Goal: Task Accomplishment & Management: Manage account settings

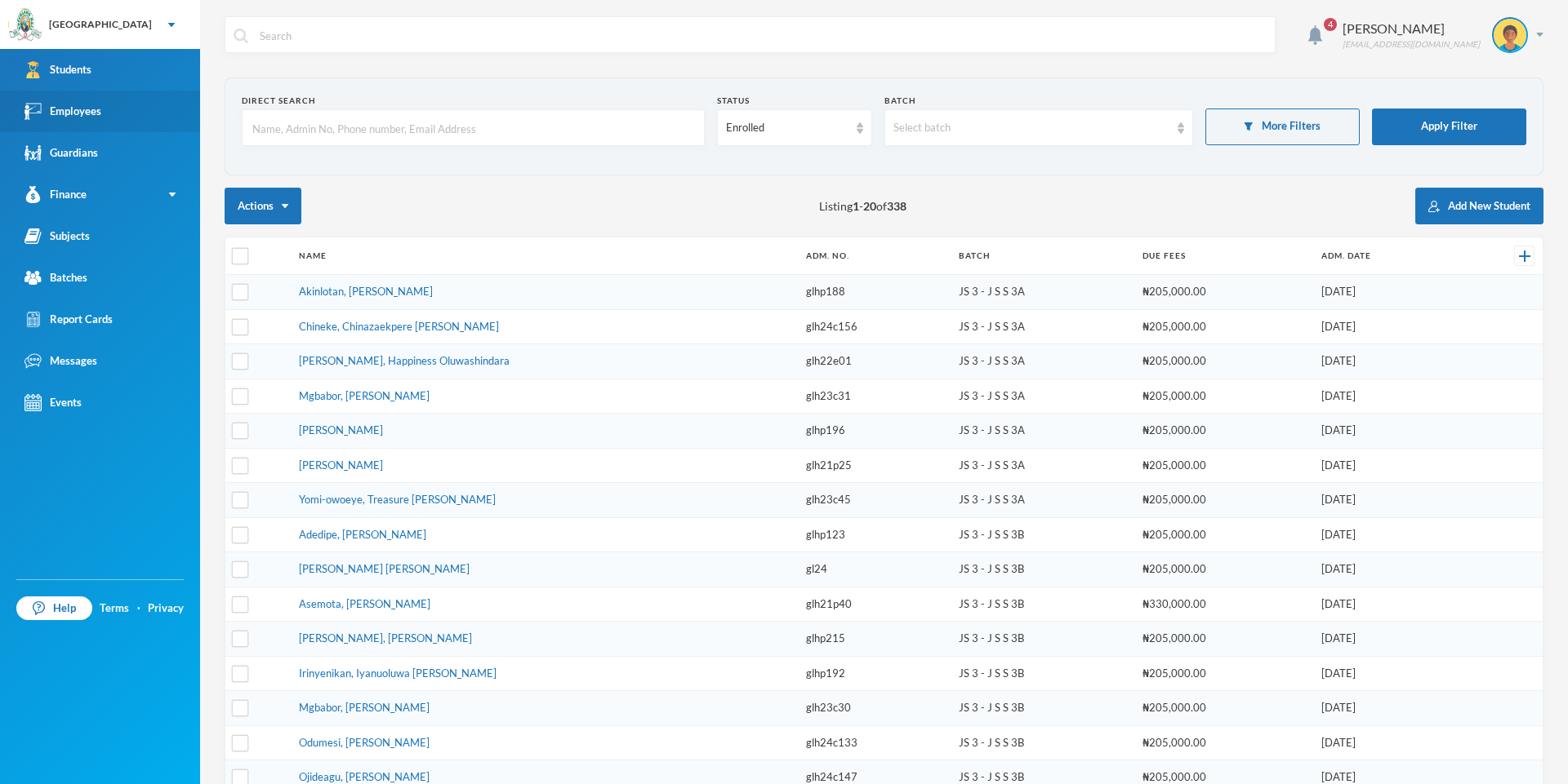
click at [114, 107] on link "Employees" at bounding box center [100, 111] width 200 height 42
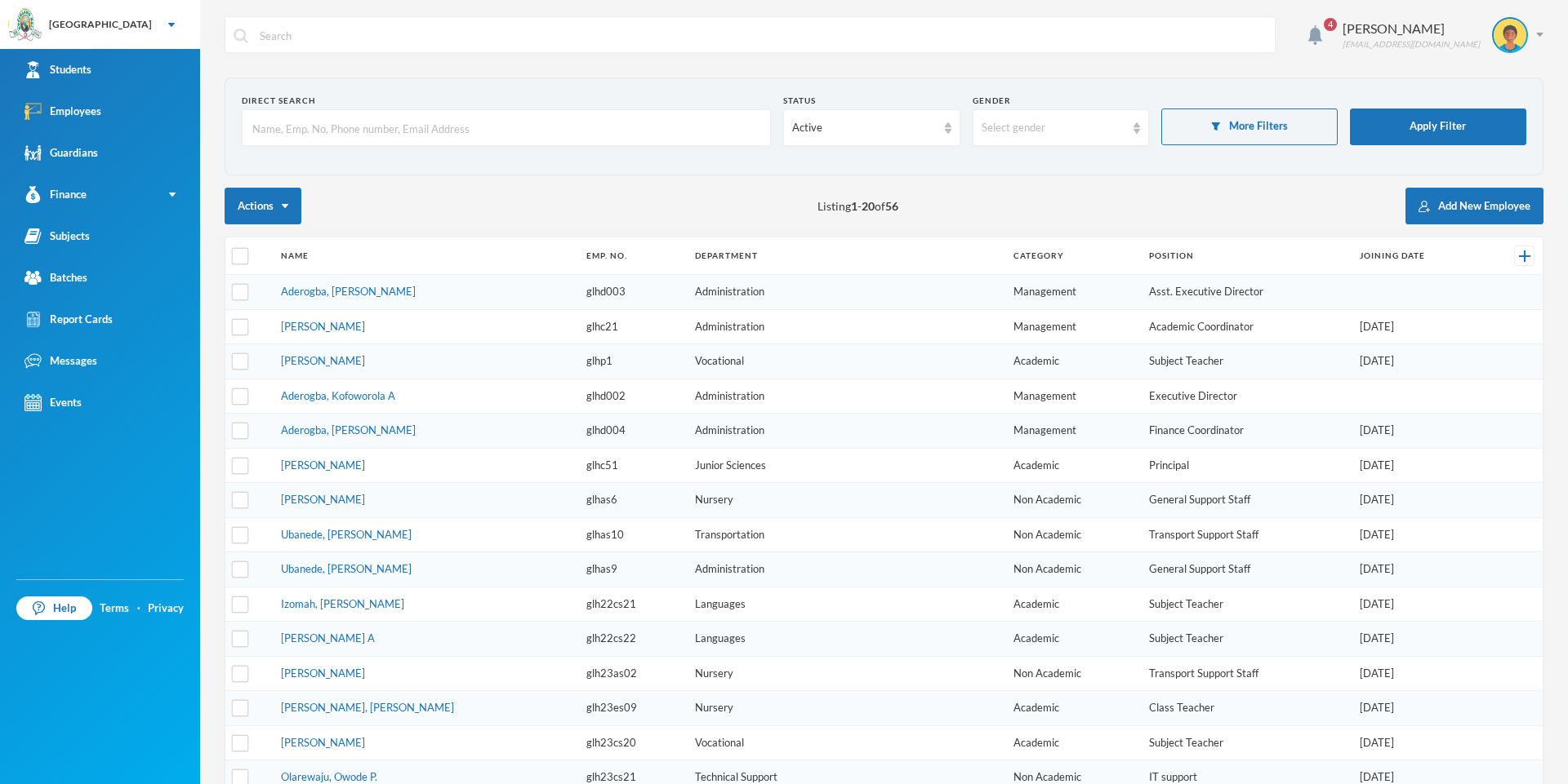
click at [252, 127] on input "text" at bounding box center [505, 128] width 511 height 37
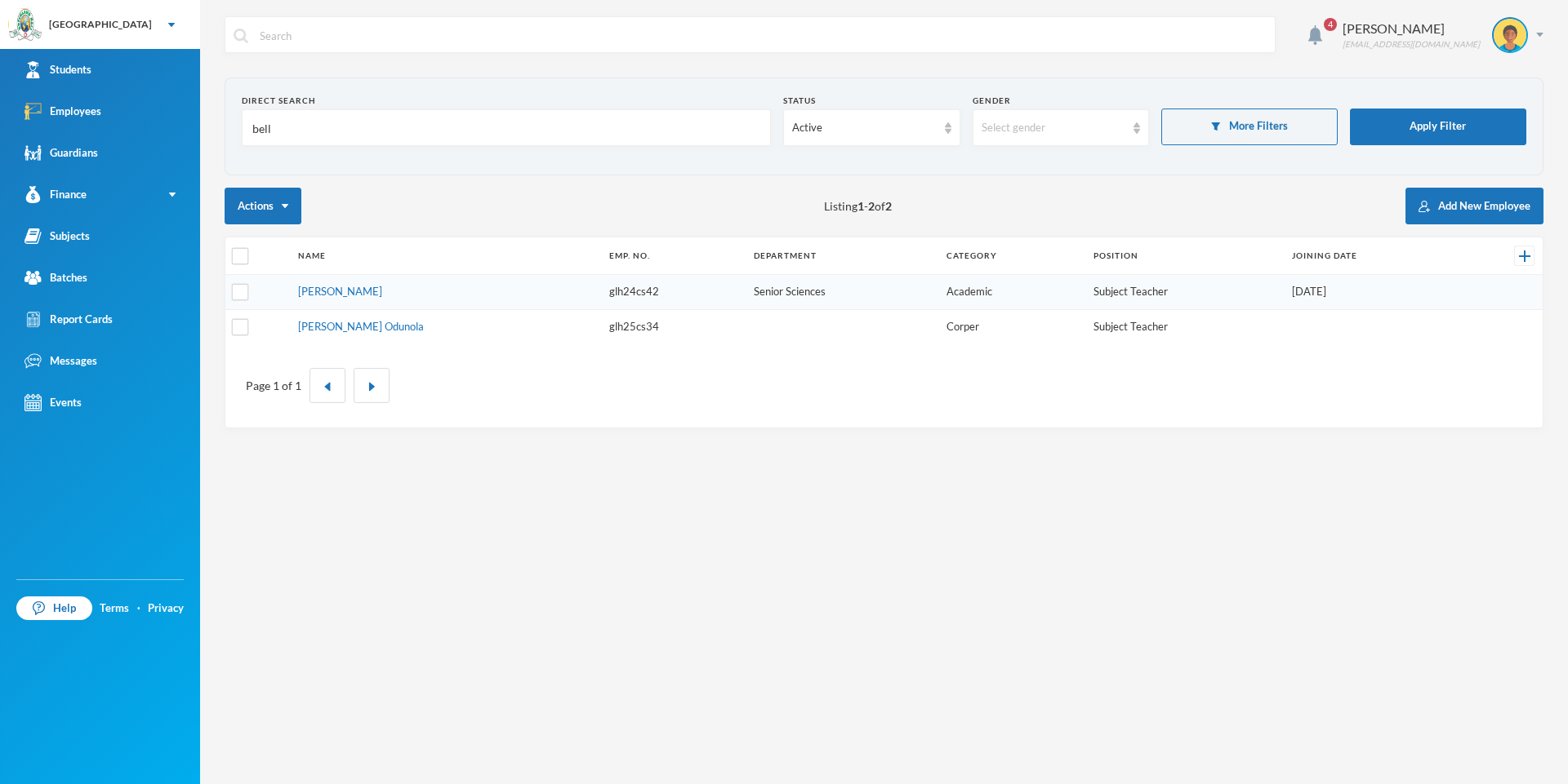
click at [277, 126] on input "bell" at bounding box center [505, 128] width 511 height 37
type input "b"
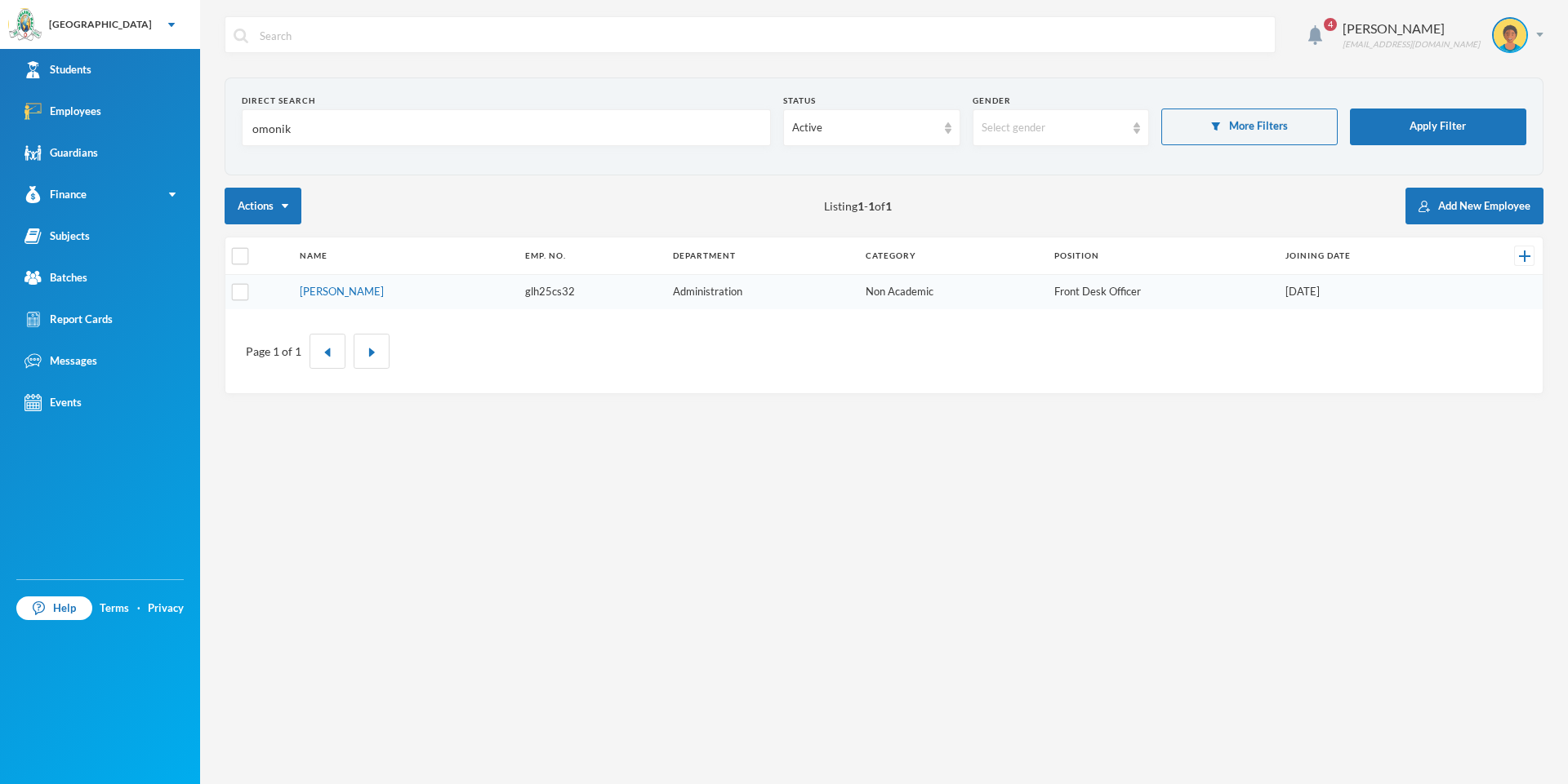
click at [491, 296] on td "[PERSON_NAME]" at bounding box center [404, 292] width 225 height 34
click at [723, 303] on td "Administration" at bounding box center [760, 292] width 192 height 34
click at [725, 295] on td "Administration" at bounding box center [760, 292] width 192 height 34
click at [708, 292] on td "Administration" at bounding box center [760, 292] width 192 height 34
click at [662, 292] on td "glh25cs32" at bounding box center [591, 292] width 148 height 34
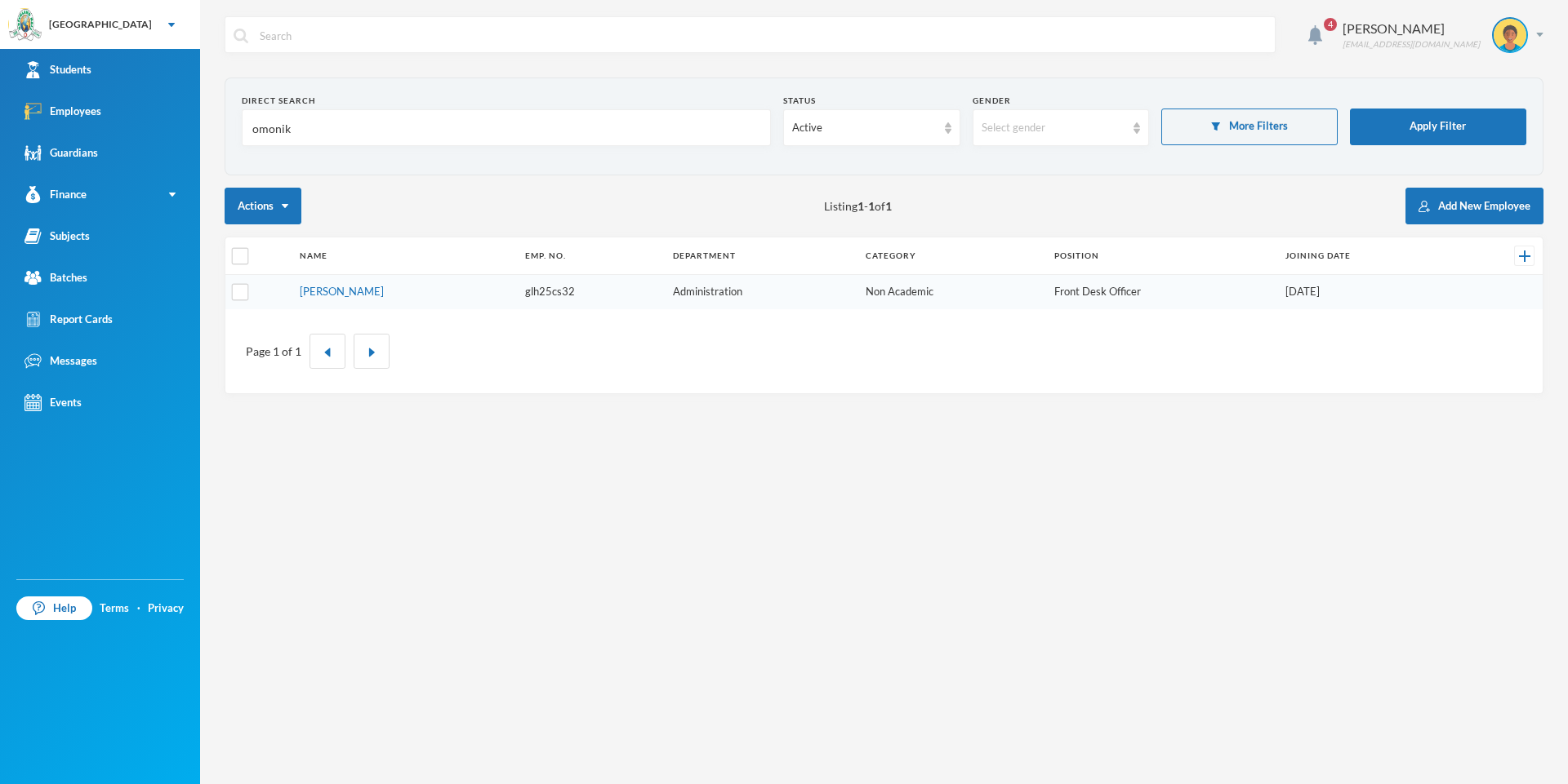
click at [640, 292] on td "glh25cs32" at bounding box center [591, 292] width 148 height 34
click at [476, 282] on td "[PERSON_NAME]" at bounding box center [404, 292] width 225 height 34
click at [295, 129] on input "omonik" at bounding box center [505, 128] width 511 height 37
type input "o"
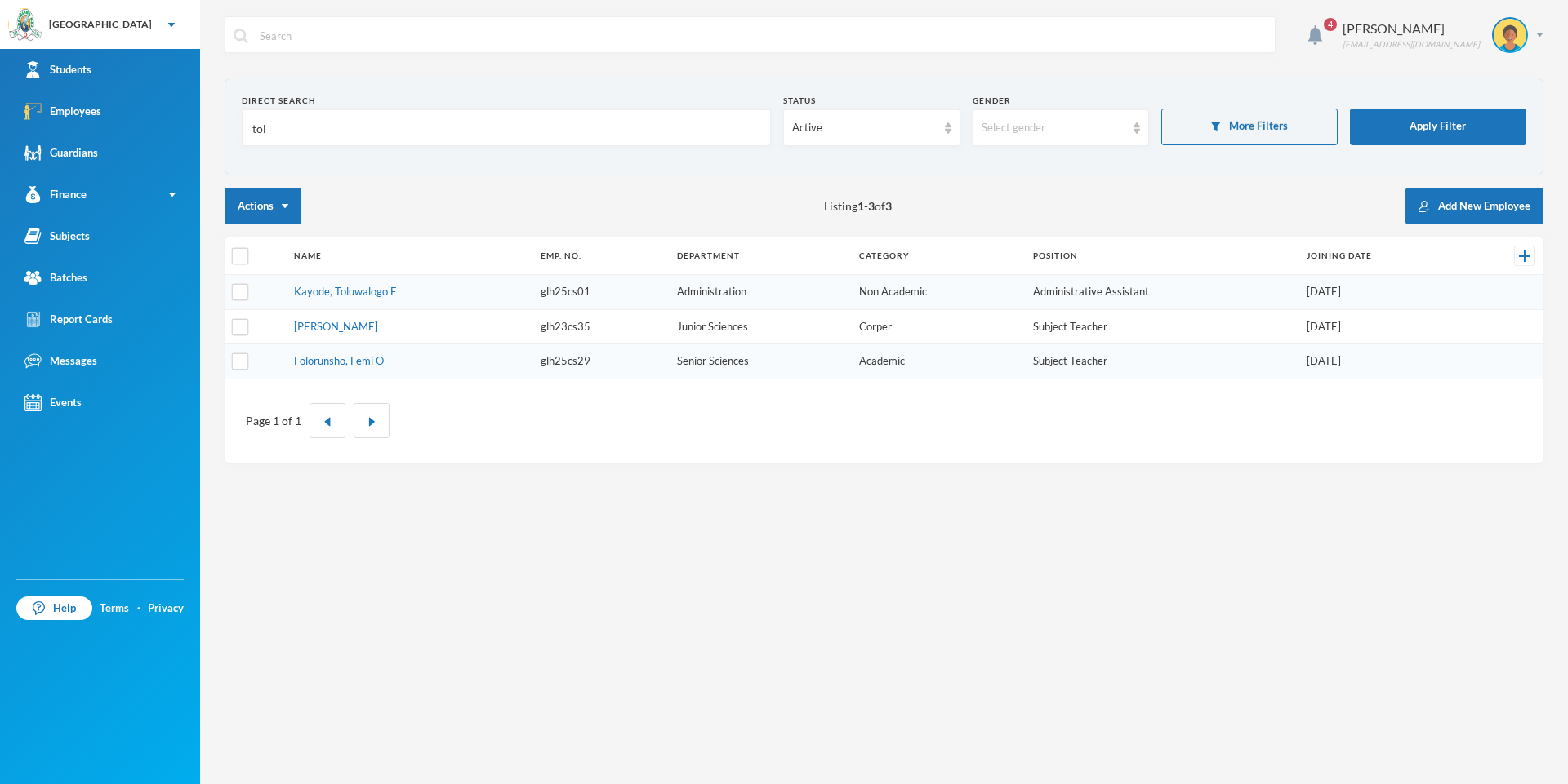
type input "tol"
click at [490, 327] on td "[PERSON_NAME]" at bounding box center [409, 326] width 247 height 35
click at [509, 327] on td "[PERSON_NAME]" at bounding box center [409, 326] width 247 height 35
click at [244, 320] on input "checkbox" at bounding box center [240, 326] width 17 height 17
click at [246, 322] on input "checkbox" at bounding box center [240, 326] width 17 height 17
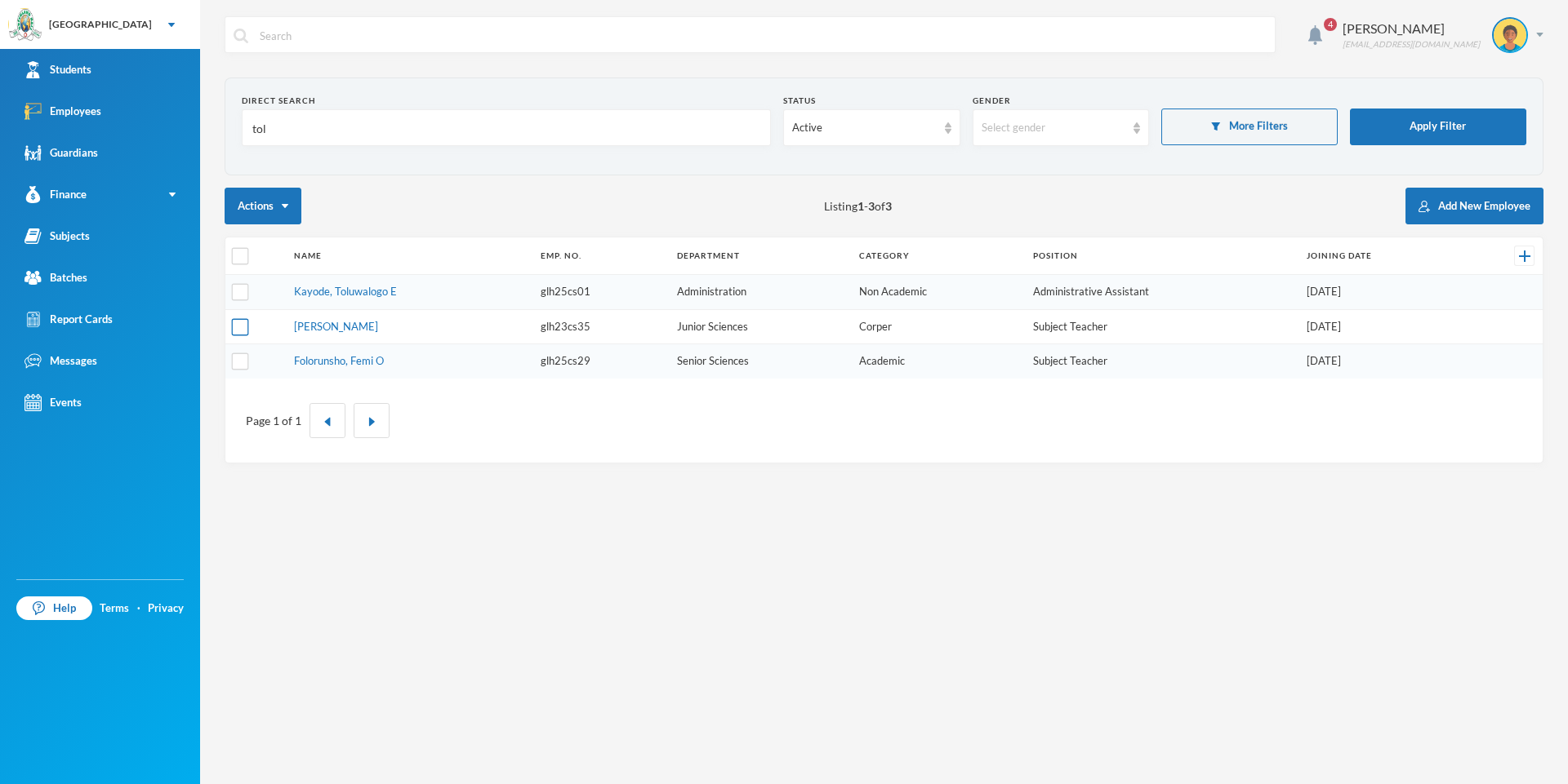
click at [238, 323] on input "checkbox" at bounding box center [240, 326] width 17 height 17
click at [480, 330] on td "[PERSON_NAME]" at bounding box center [409, 326] width 247 height 35
click at [473, 326] on td "[PERSON_NAME]" at bounding box center [409, 326] width 247 height 35
click at [249, 326] on td at bounding box center [256, 326] width 61 height 35
click at [247, 330] on input "checkbox" at bounding box center [240, 326] width 17 height 17
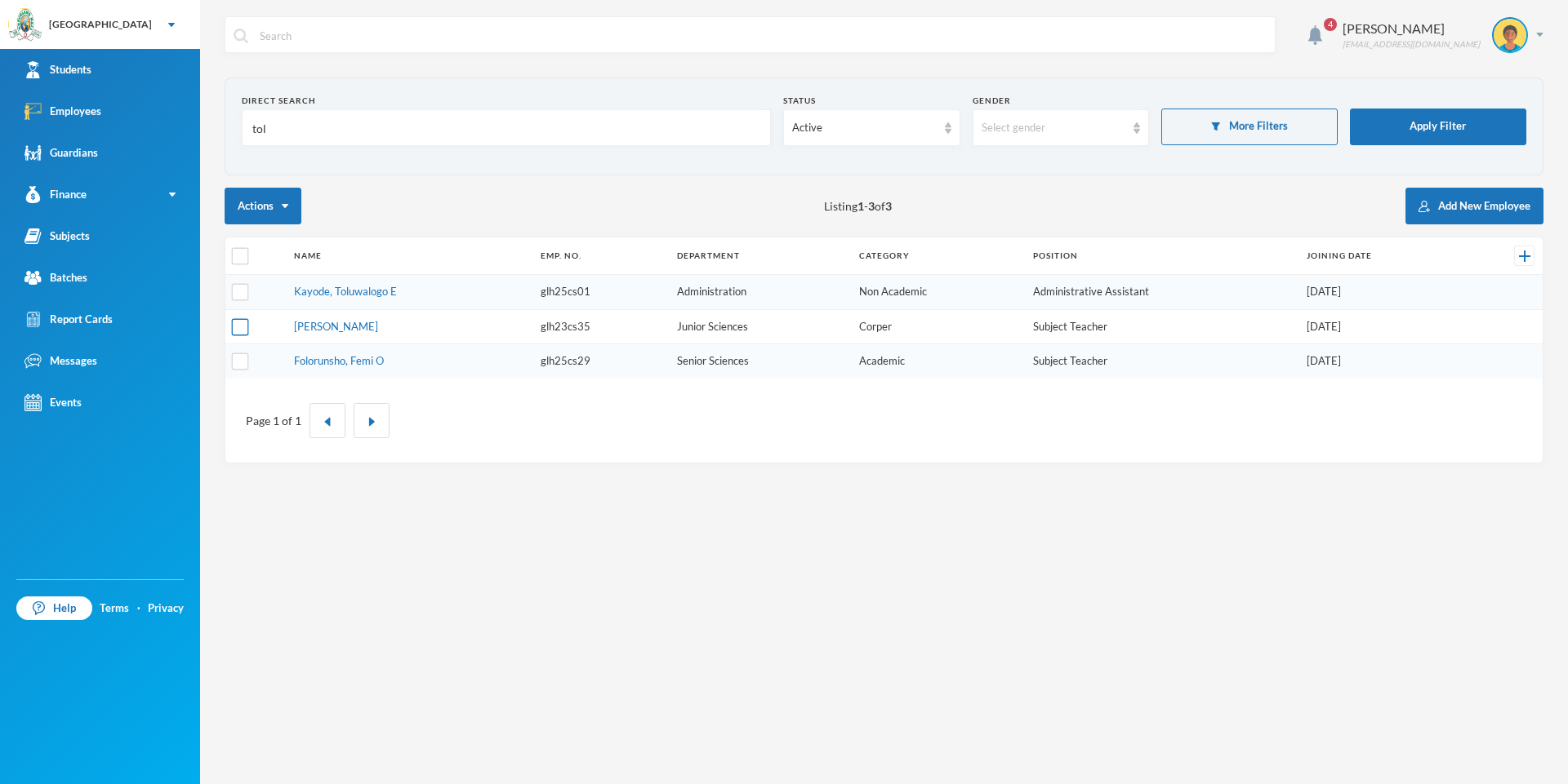
click at [245, 329] on input "checkbox" at bounding box center [240, 326] width 17 height 17
click at [242, 335] on td at bounding box center [256, 326] width 61 height 35
click at [244, 325] on input "checkbox" at bounding box center [240, 326] width 17 height 17
checkbox input "false"
click at [353, 328] on link "[PERSON_NAME]" at bounding box center [336, 326] width 84 height 13
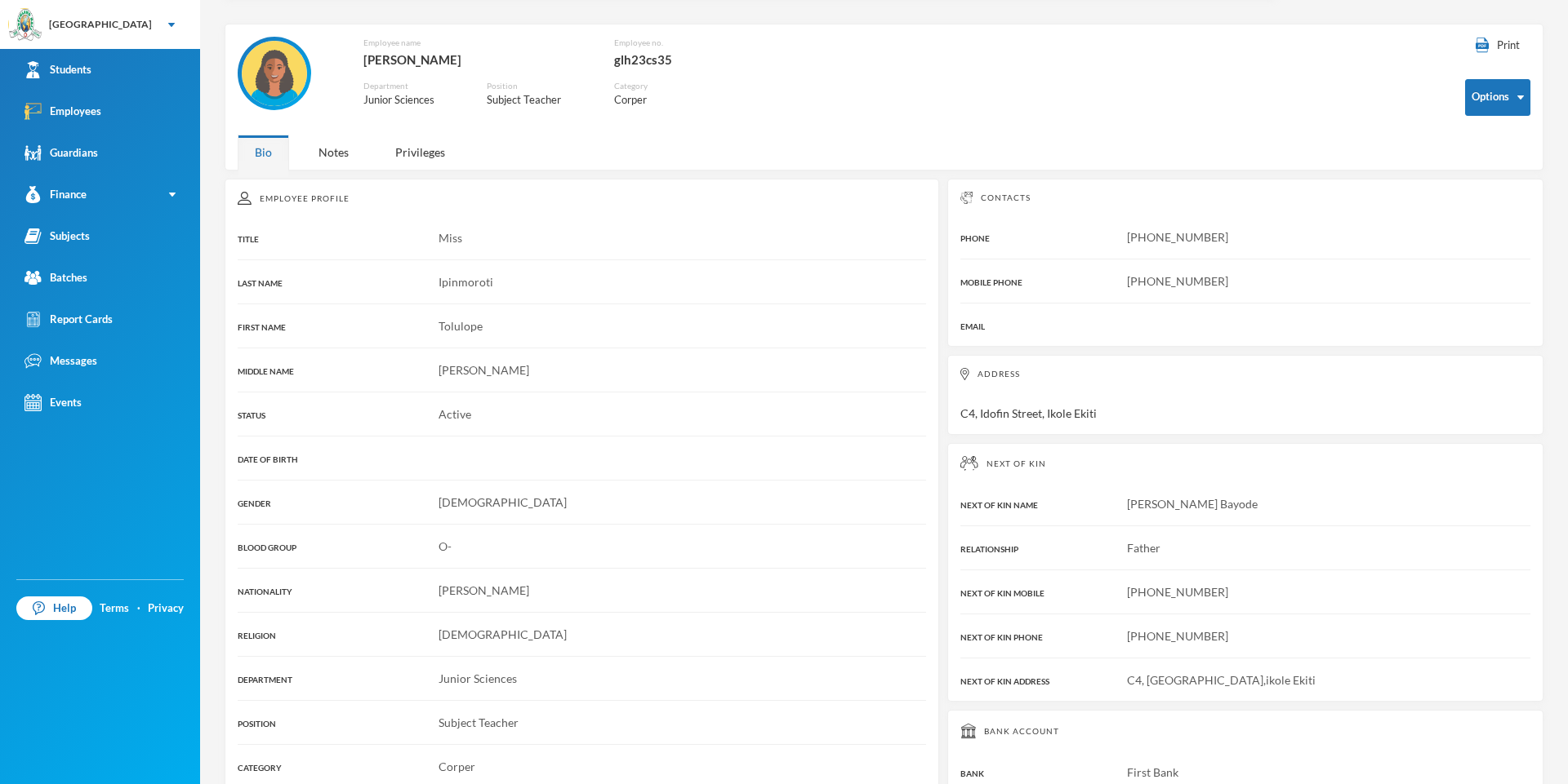
scroll to position [38, 0]
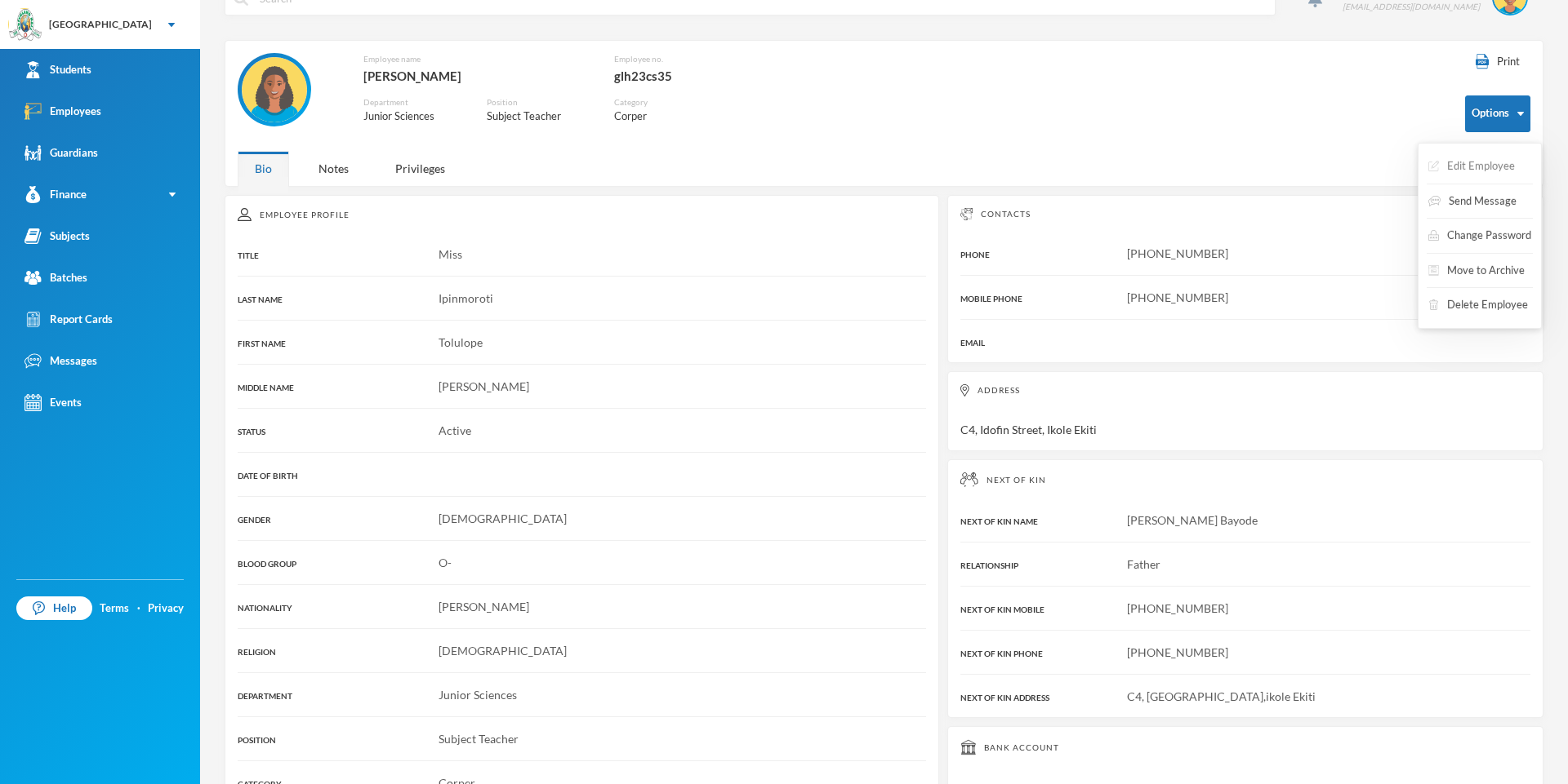
click at [1494, 165] on button "Edit Employee" at bounding box center [1471, 166] width 89 height 30
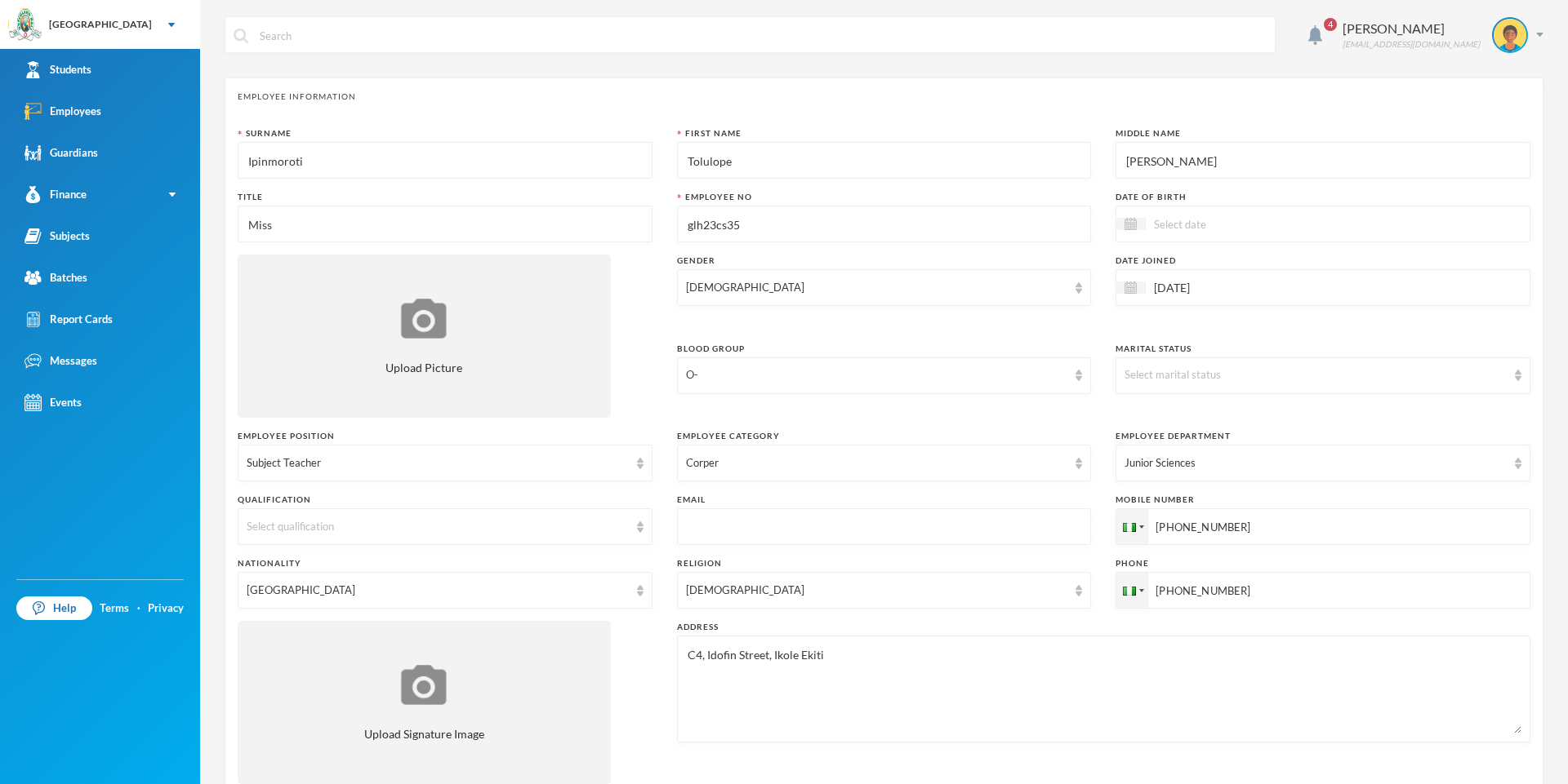
click at [1157, 163] on input "[PERSON_NAME]" at bounding box center [1323, 161] width 397 height 37
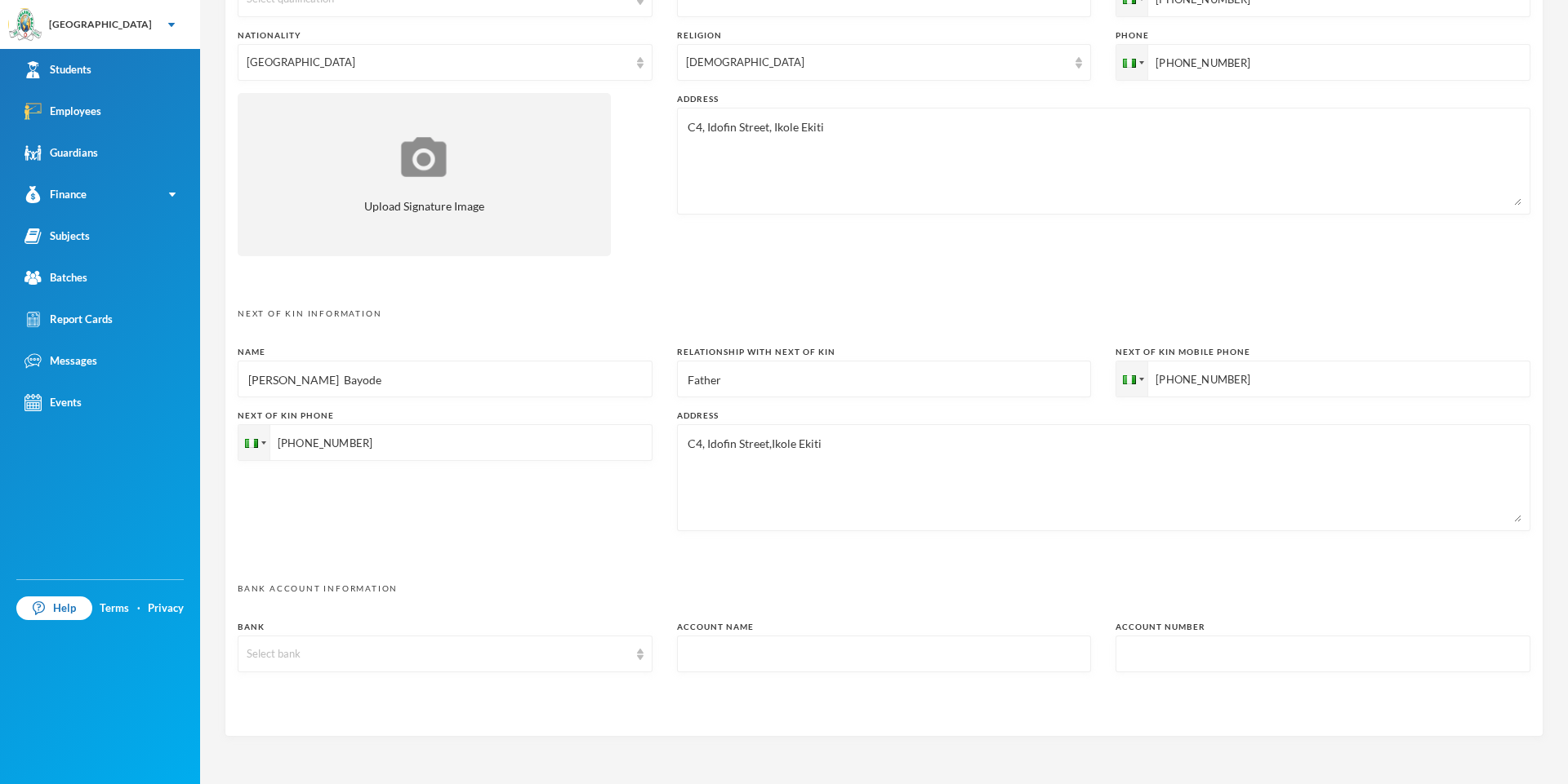
scroll to position [584, 0]
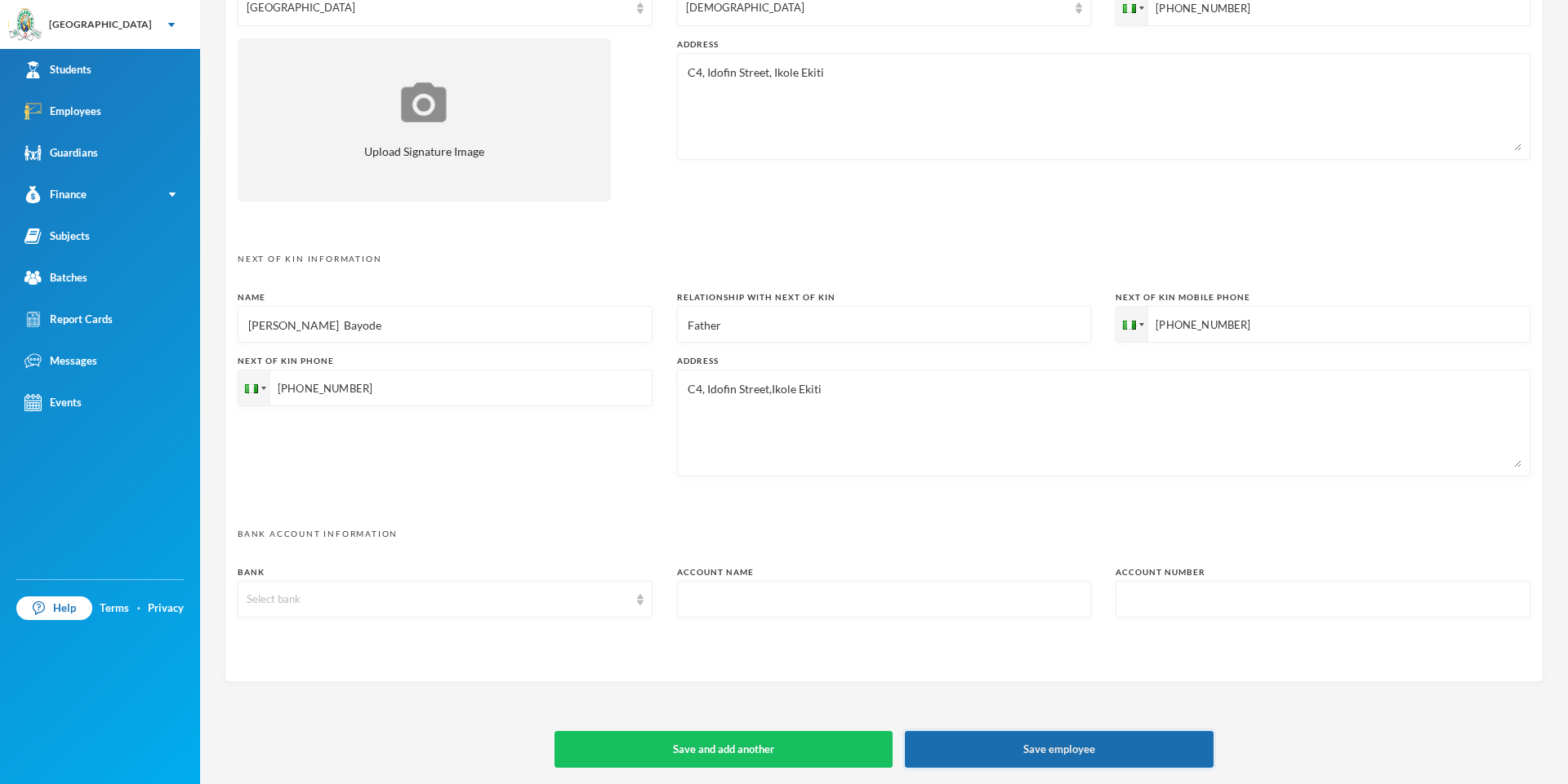
type input "M."
click at [1113, 743] on button "Save employee" at bounding box center [1058, 749] width 309 height 37
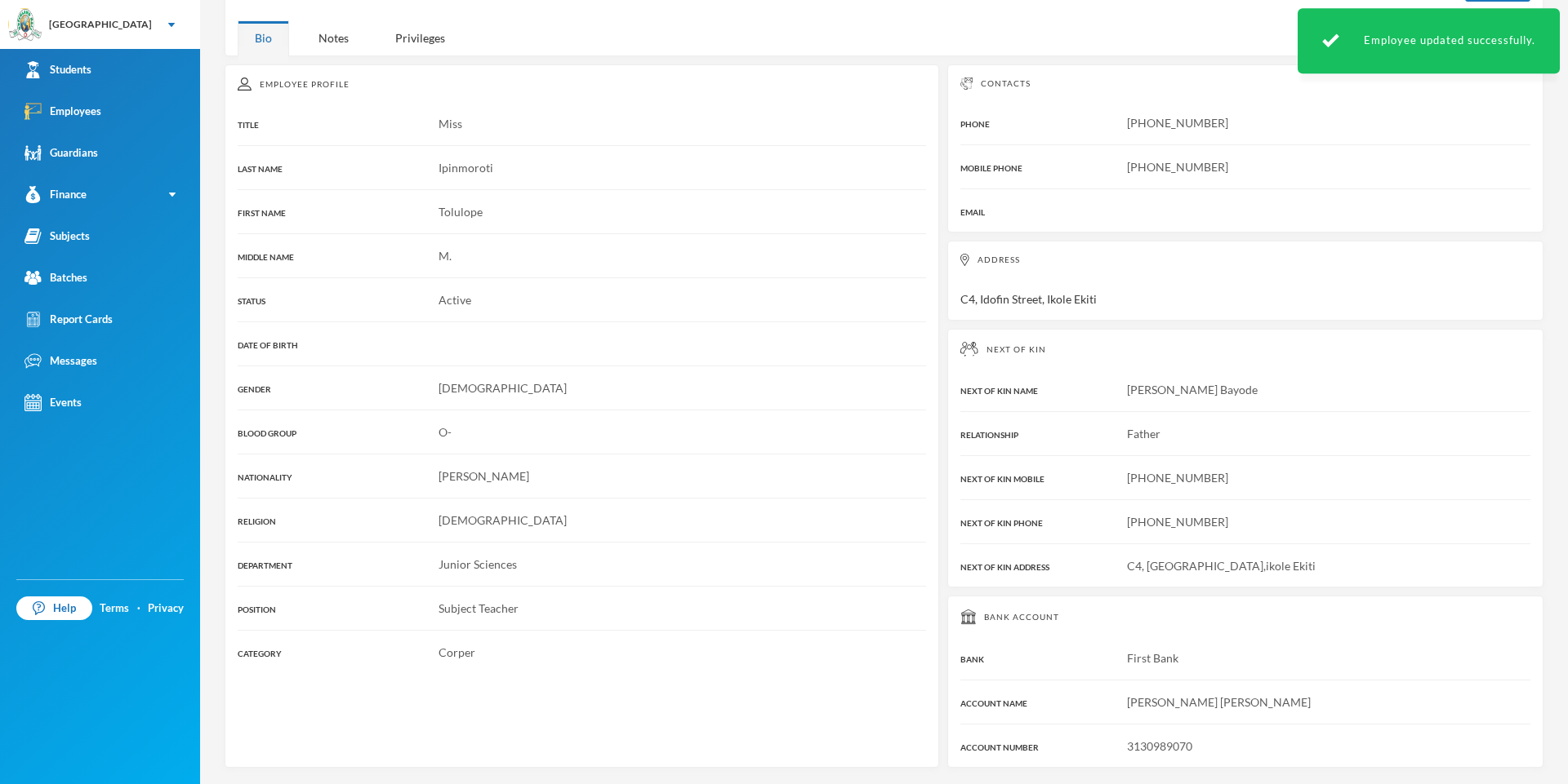
scroll to position [168, 0]
click at [1298, 615] on div "Bank Account" at bounding box center [1244, 617] width 570 height 16
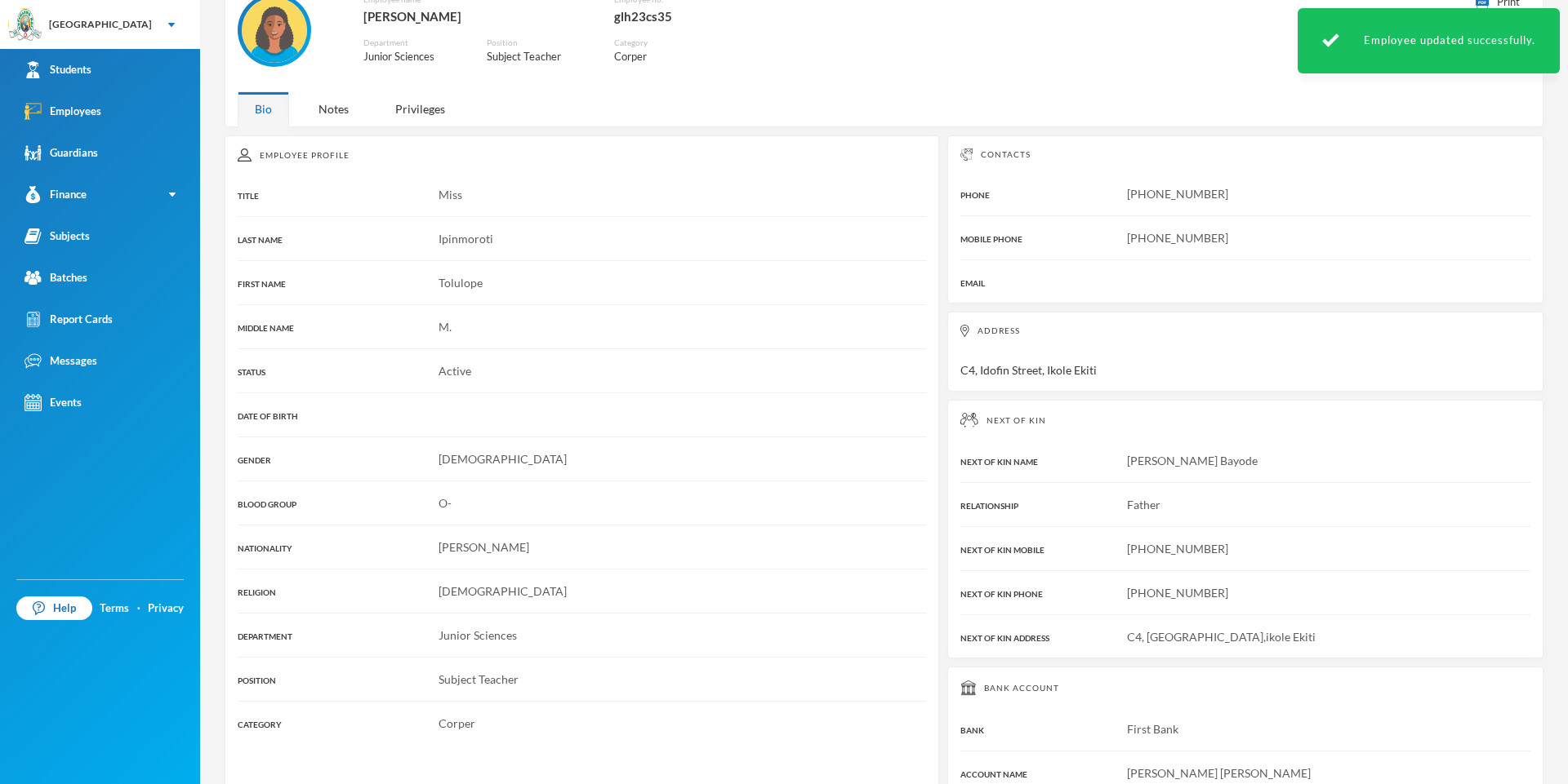
scroll to position [7, 0]
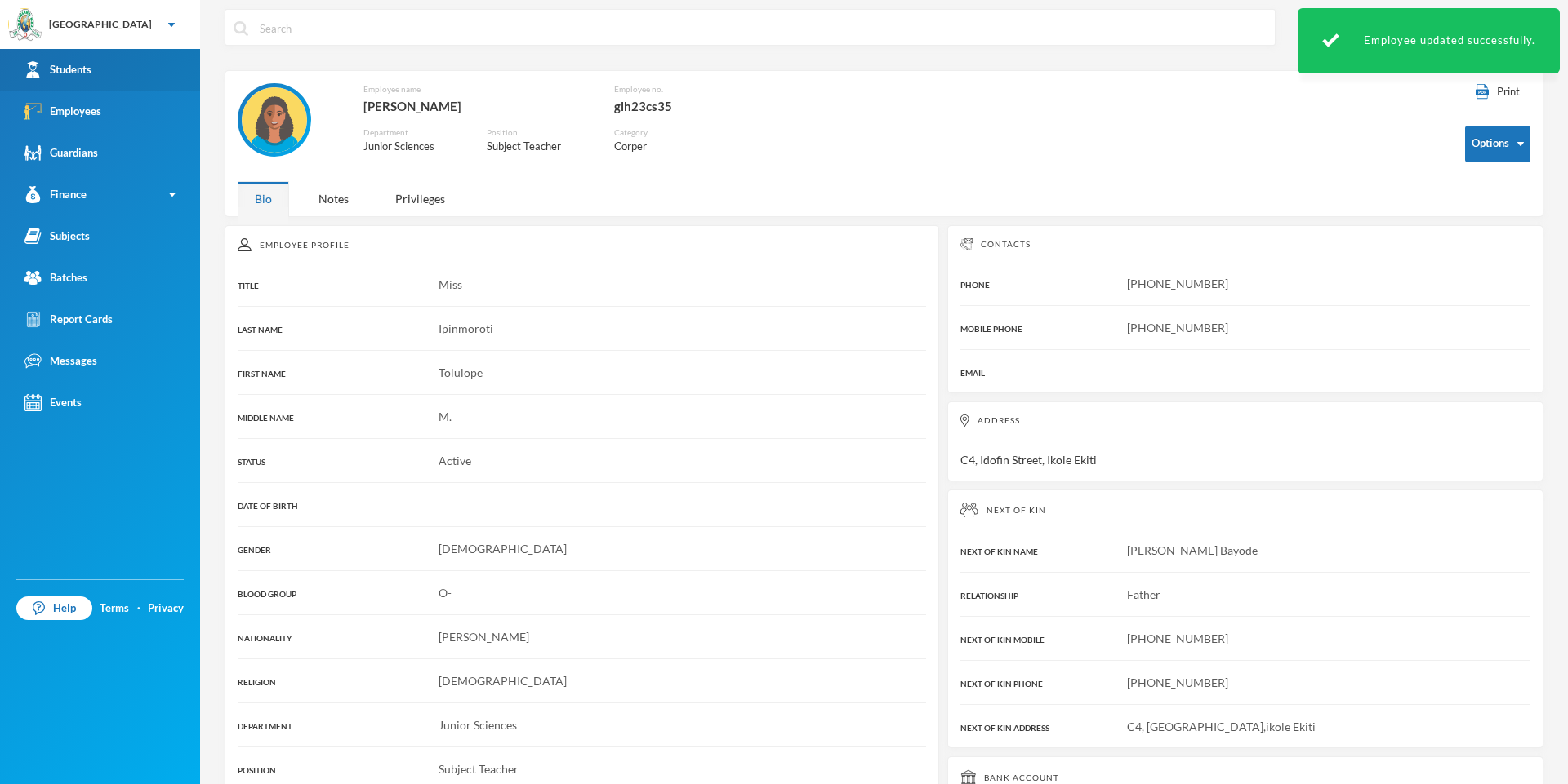
click at [142, 64] on link "Students" at bounding box center [100, 70] width 200 height 42
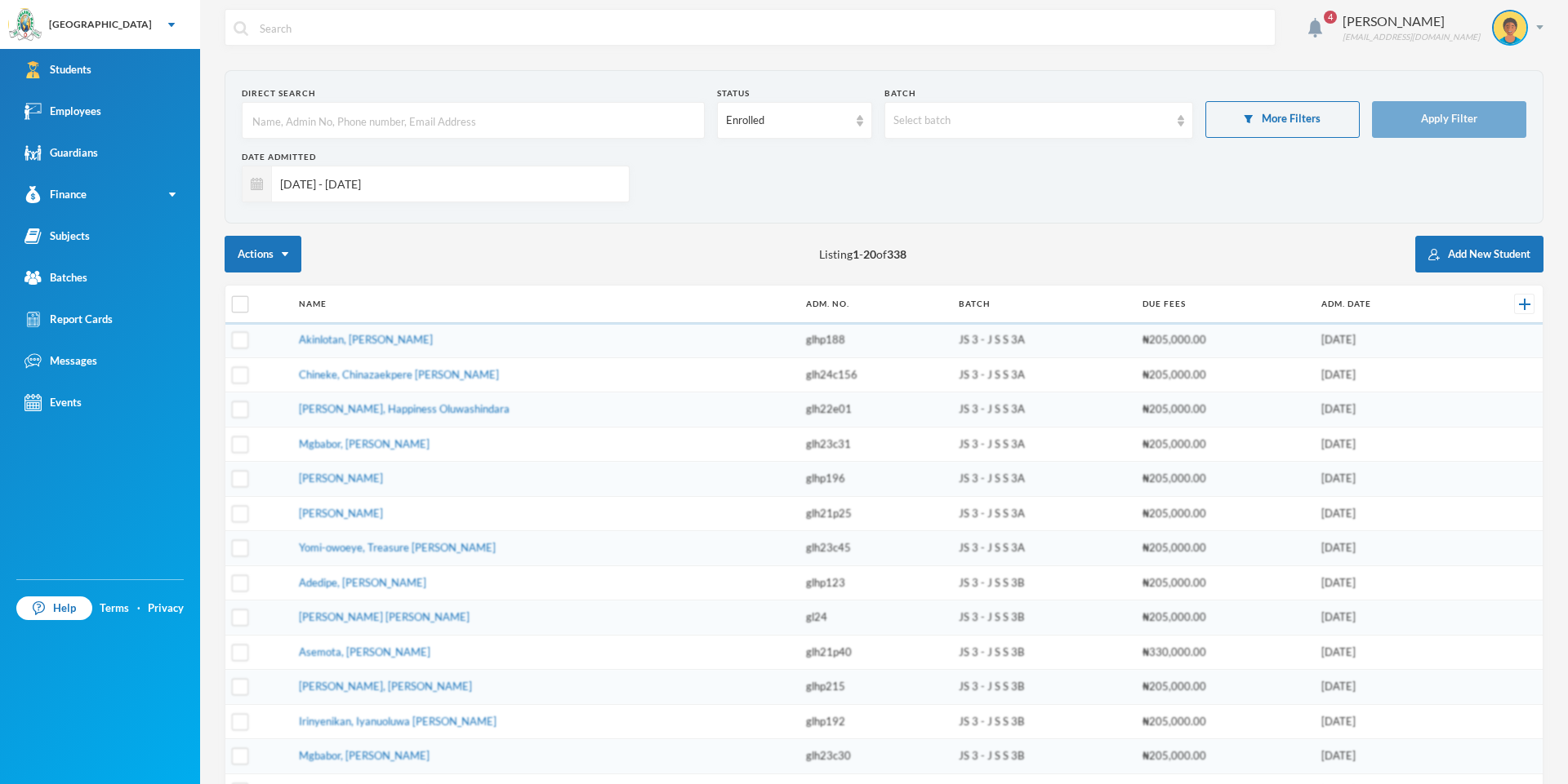
click at [417, 183] on input "[DATE] - [DATE]" at bounding box center [446, 183] width 349 height 37
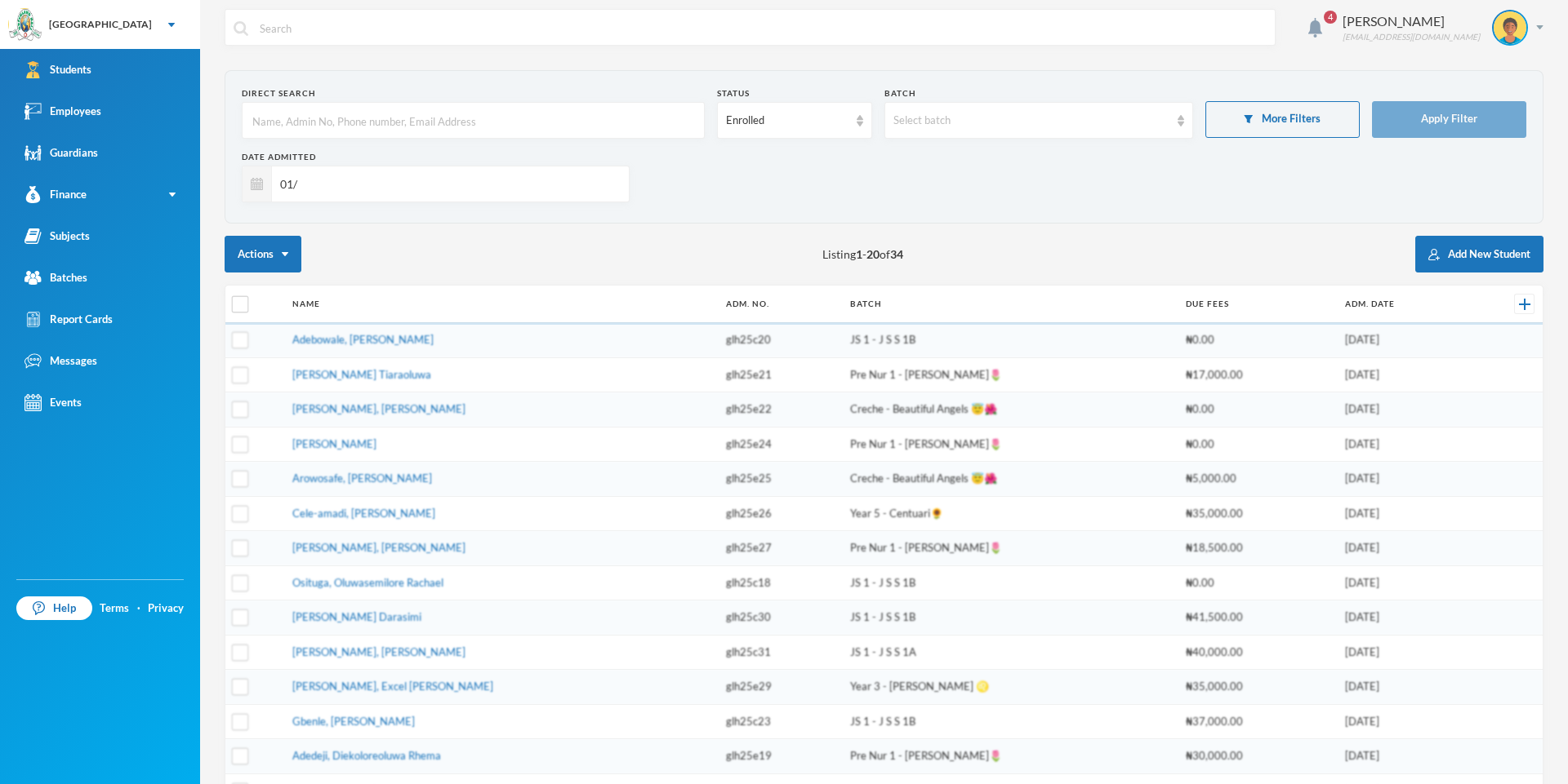
type input "0"
checkbox input "true"
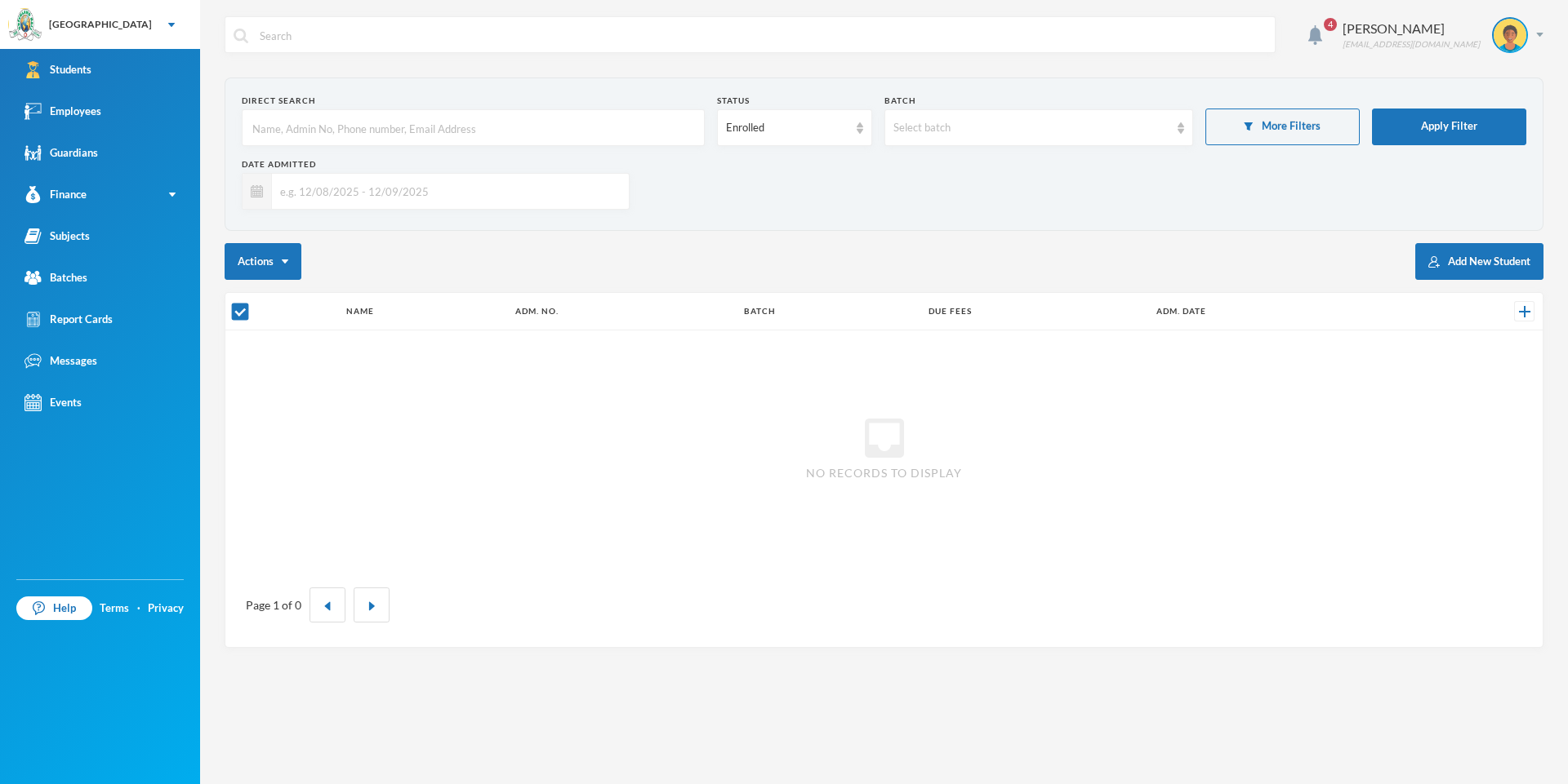
click at [426, 129] on input "text" at bounding box center [472, 128] width 445 height 37
type input "omonike"
click at [1180, 122] on img at bounding box center [1180, 128] width 6 height 12
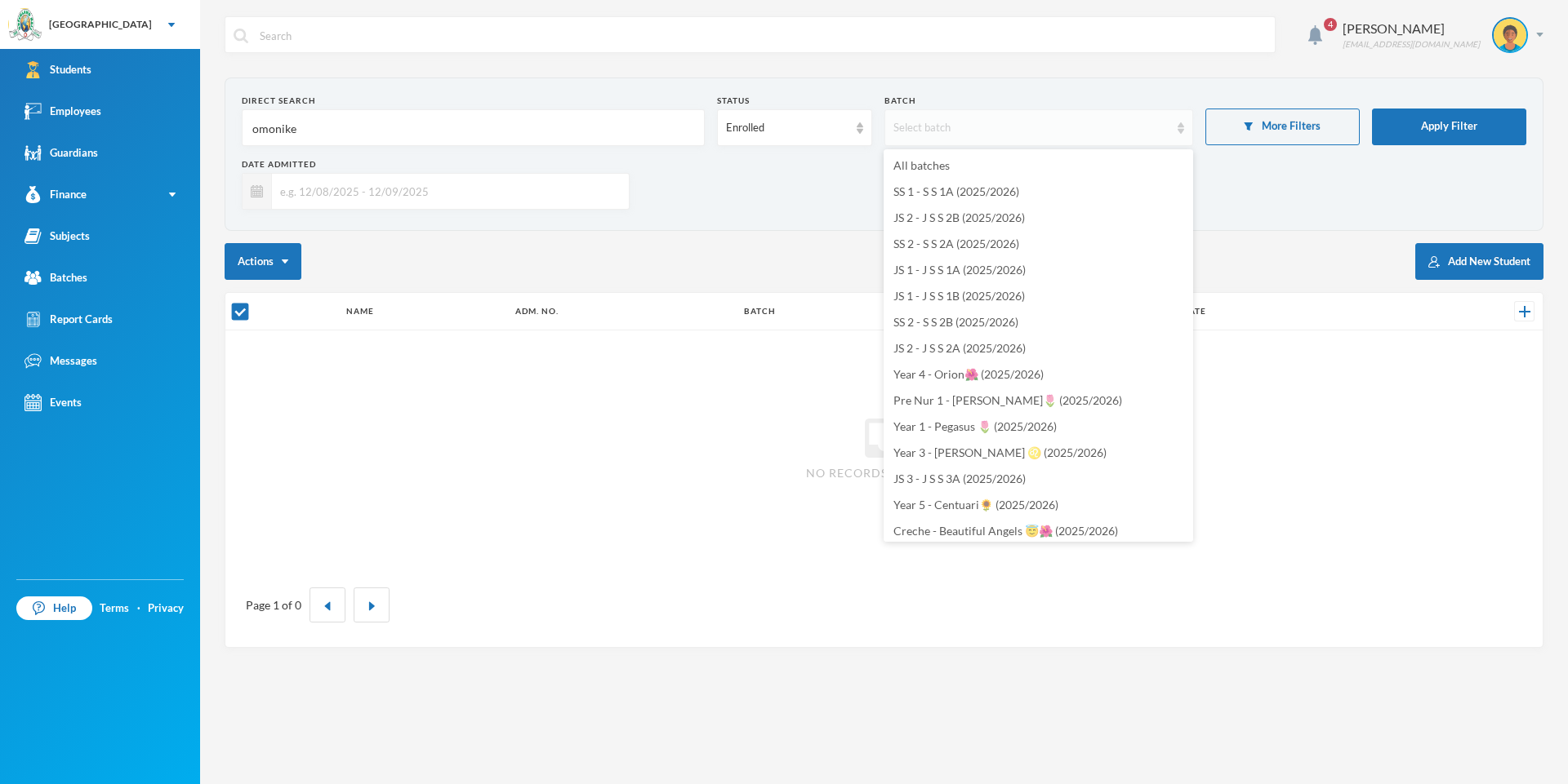
click at [1182, 122] on img at bounding box center [1180, 128] width 6 height 12
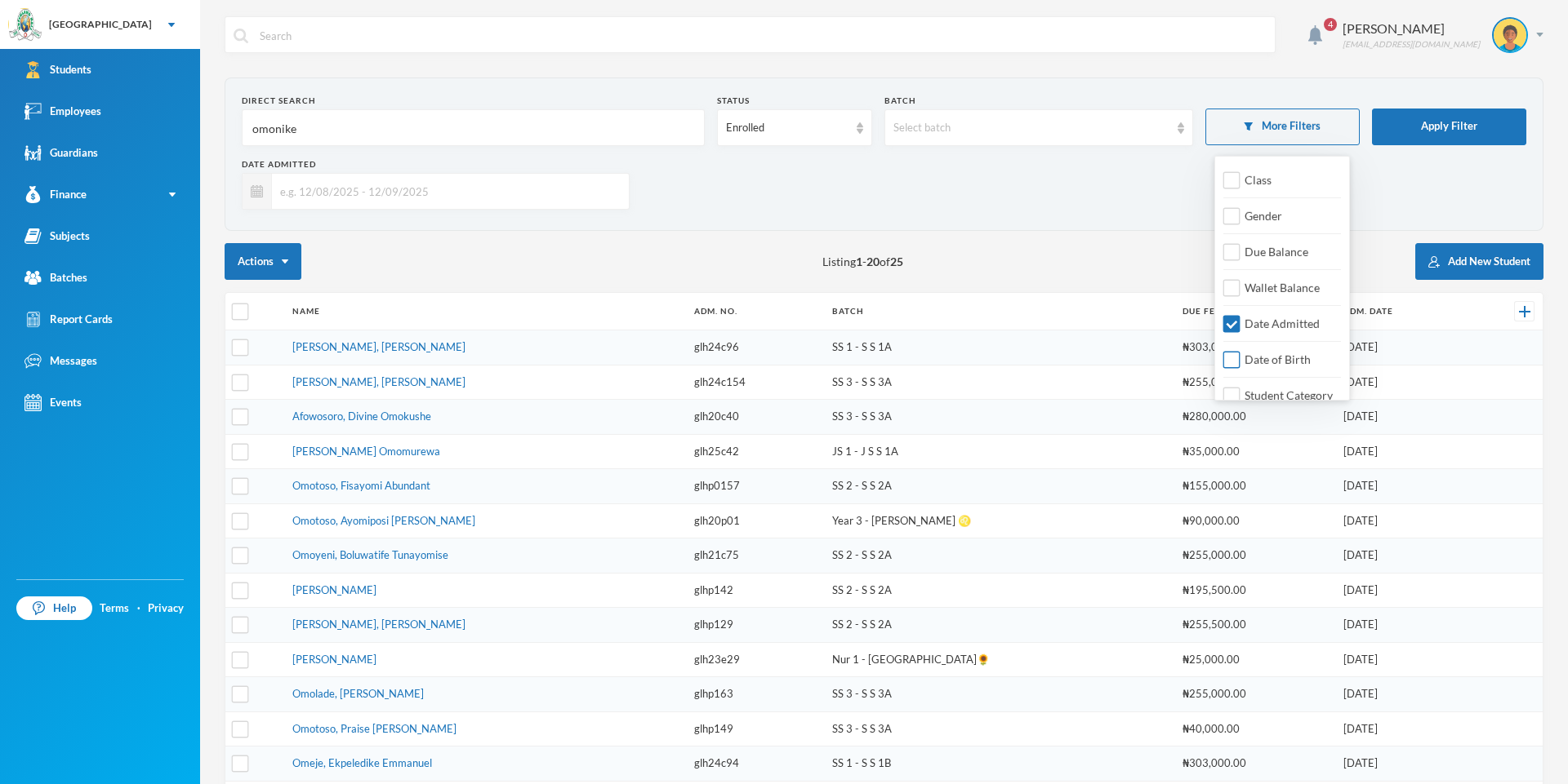
checkbox input "true"
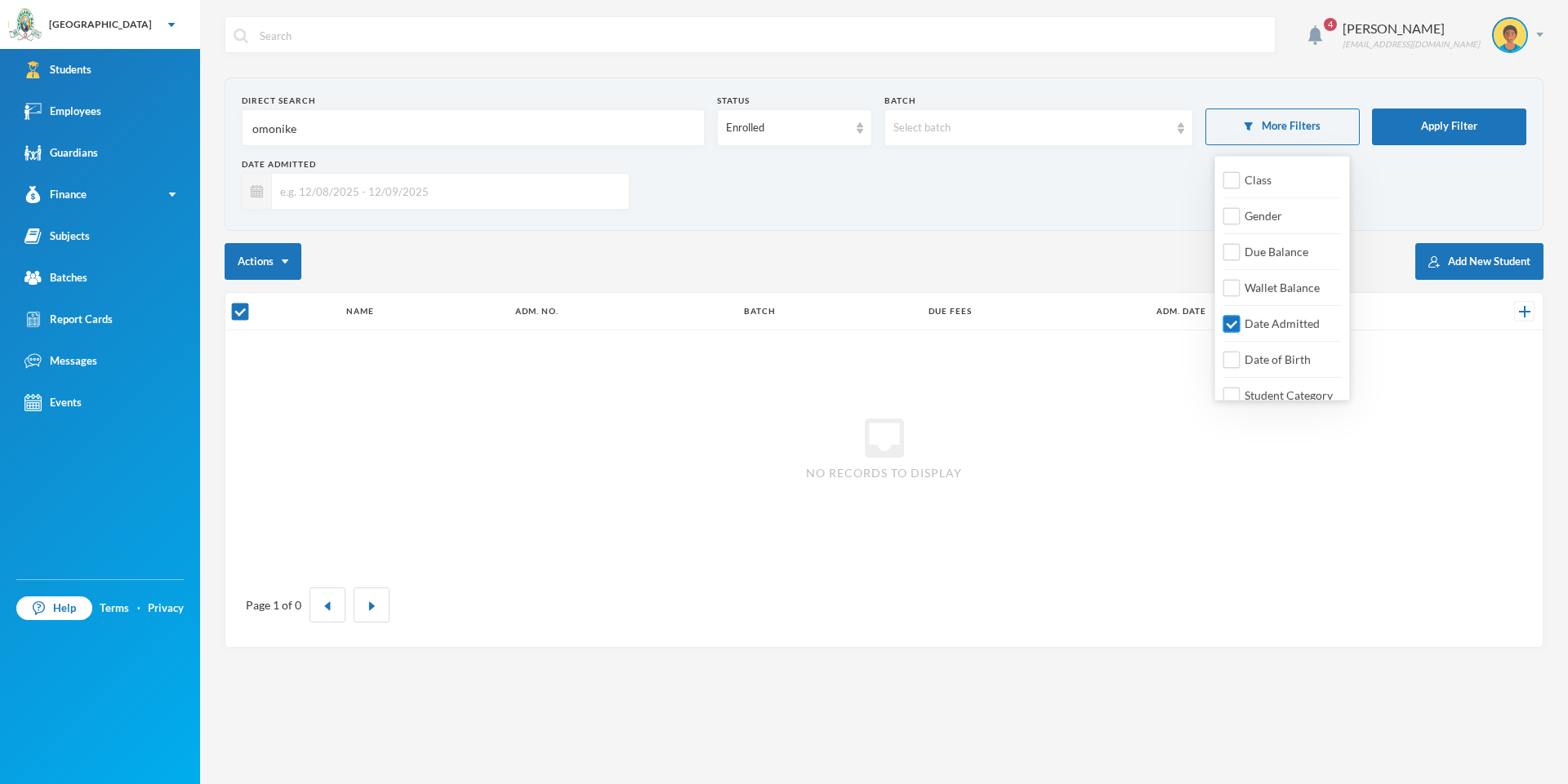
click at [1231, 322] on input "Date Admitted" at bounding box center [1231, 324] width 17 height 17
checkbox input "false"
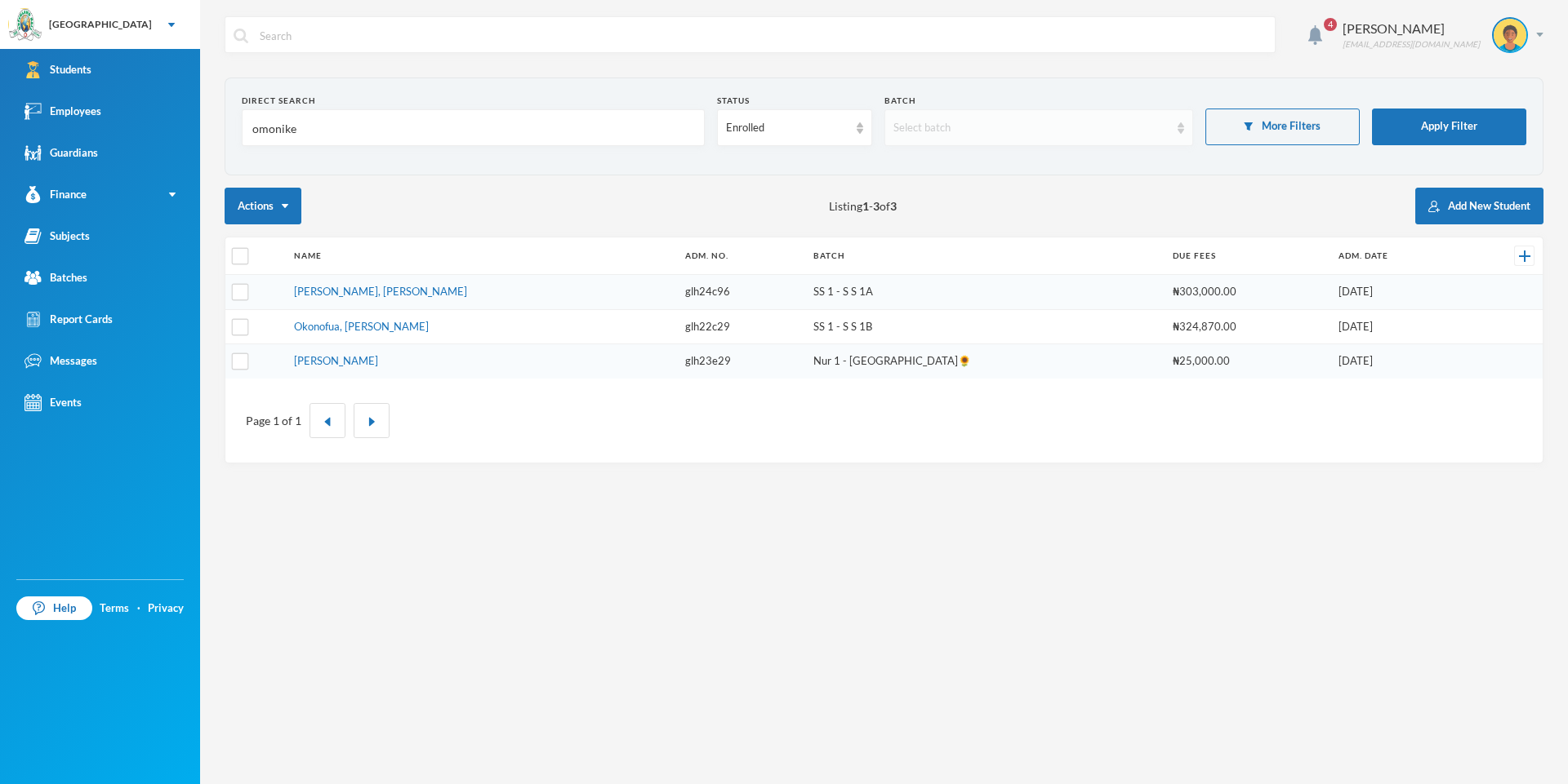
checkbox input "false"
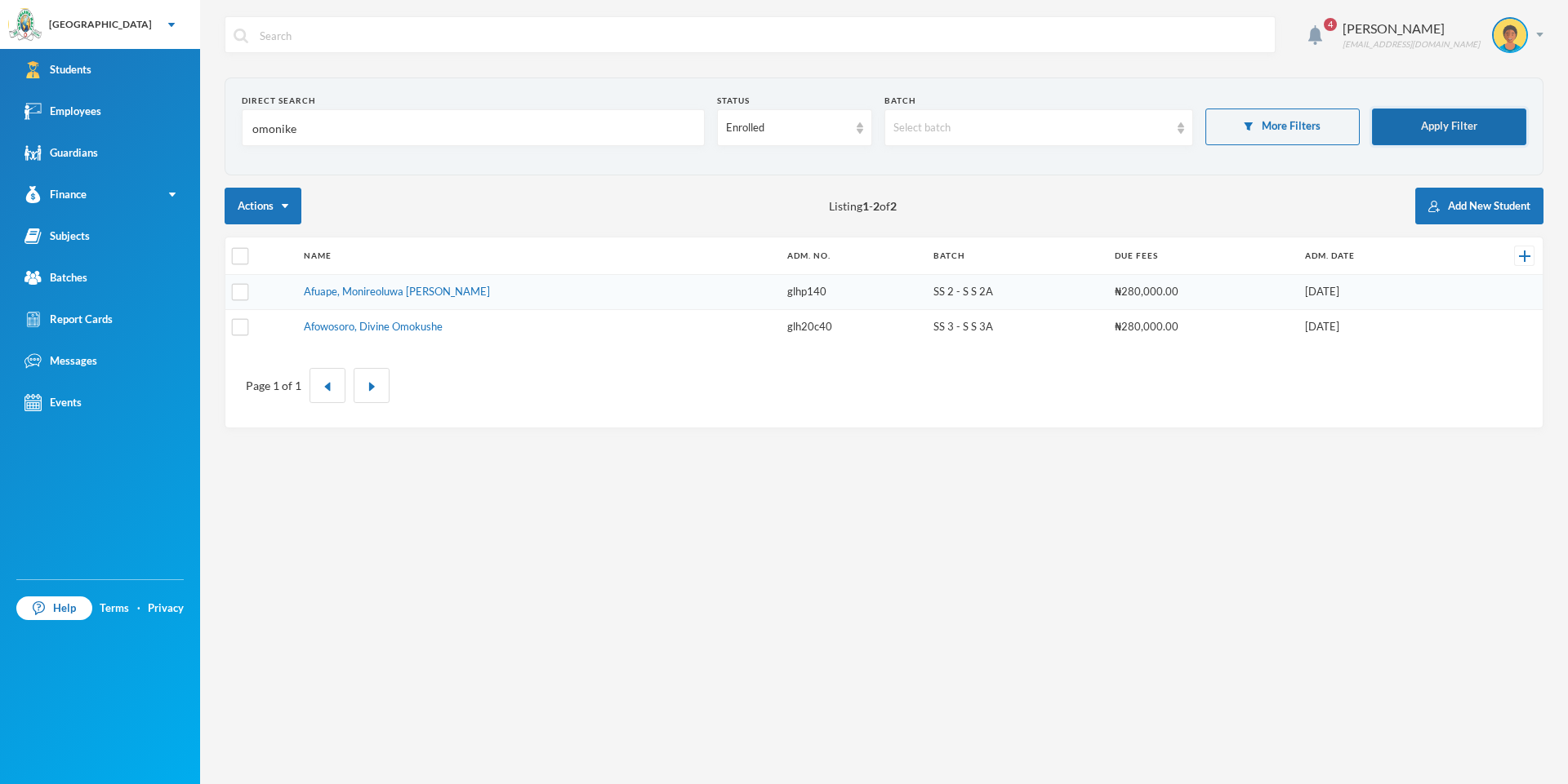
click at [1487, 115] on button "Apply Filter" at bounding box center [1448, 126] width 155 height 37
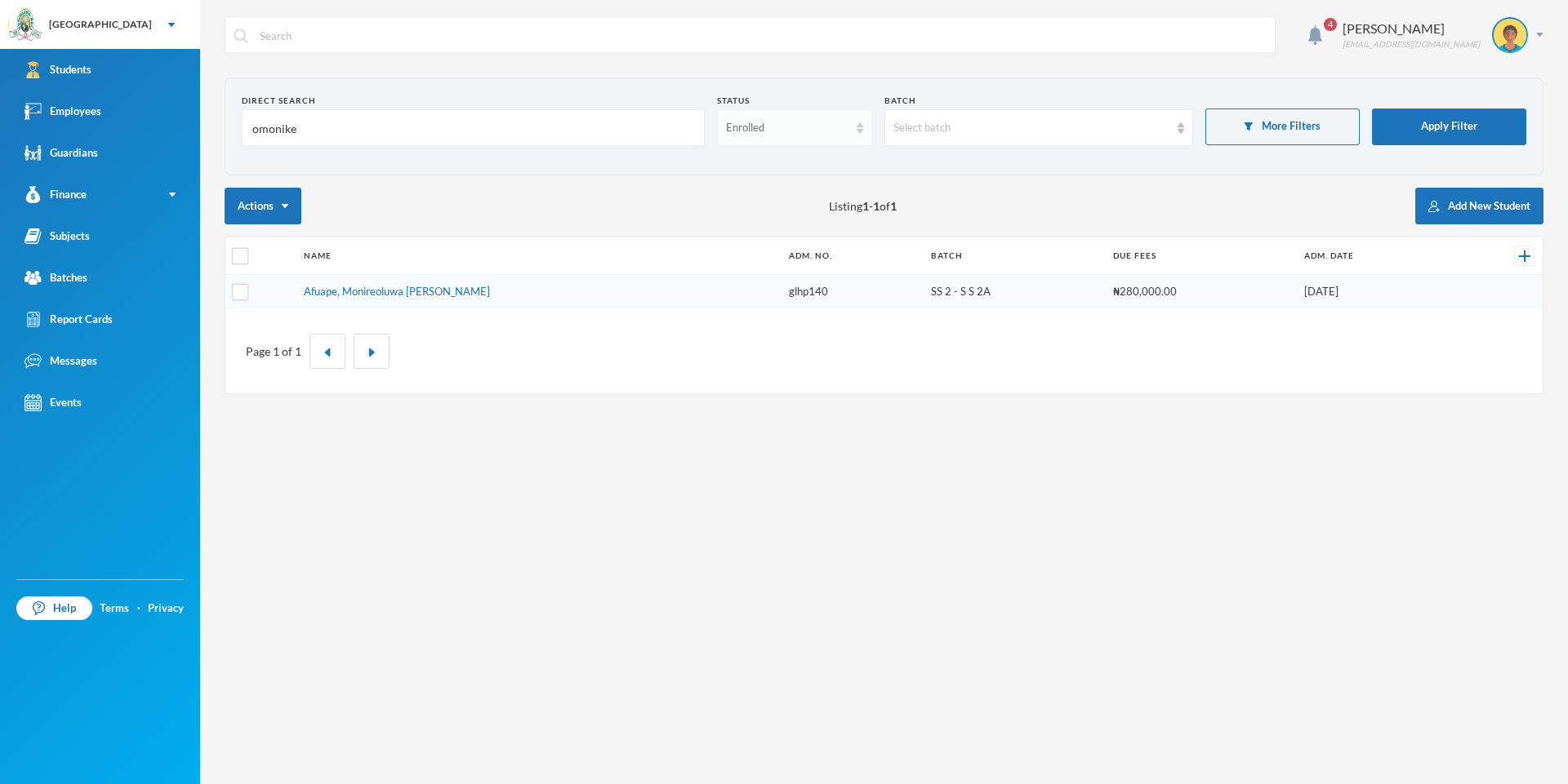
click at [861, 131] on img at bounding box center [859, 128] width 6 height 12
drag, startPoint x: 858, startPoint y: 115, endPoint x: 860, endPoint y: 104, distance: 11.2
click at [860, 106] on div "Status Enrolled" at bounding box center [793, 121] width 155 height 52
click at [464, 122] on input "omonike" at bounding box center [472, 128] width 445 height 37
type input "o"
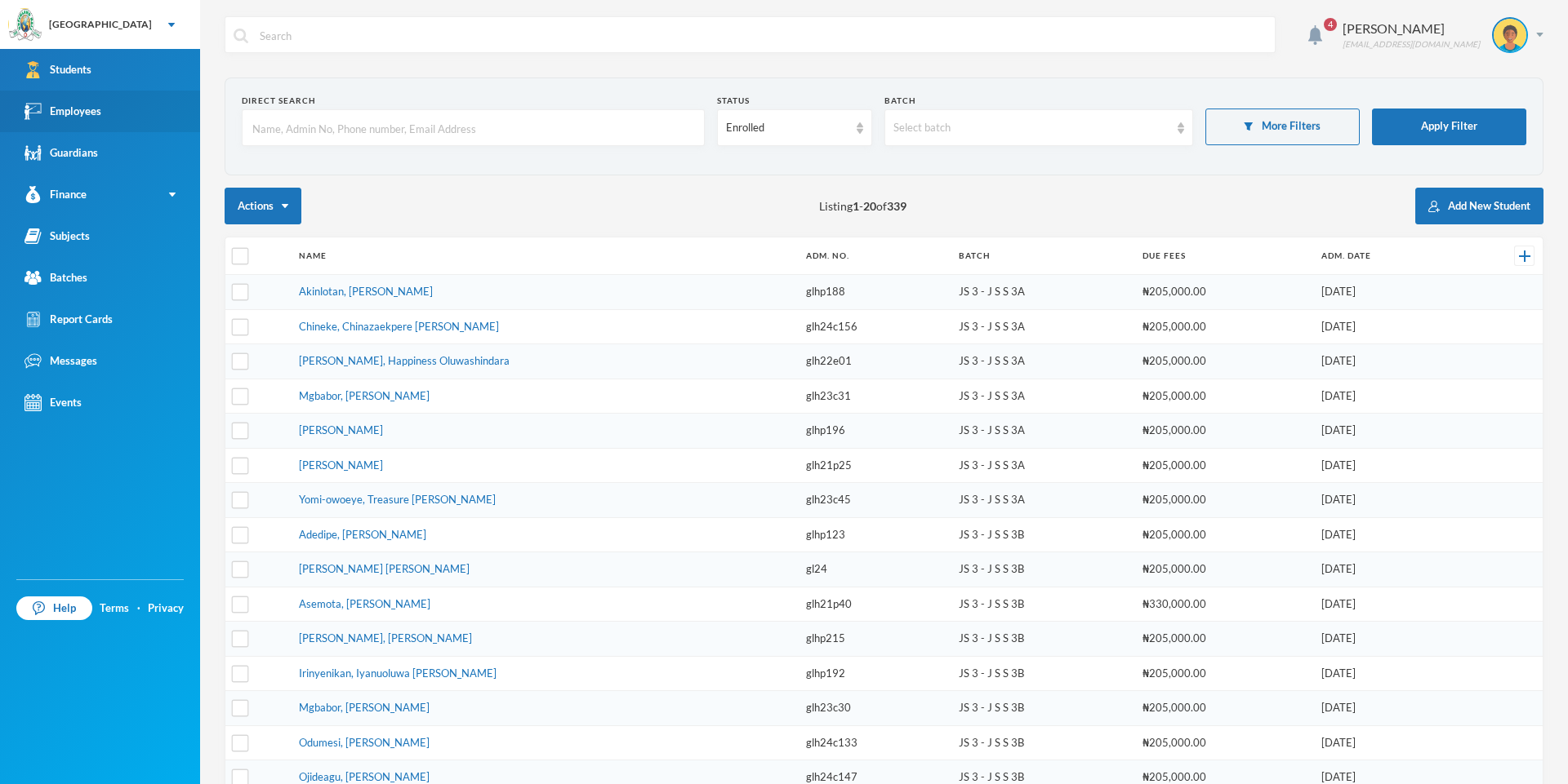
click at [107, 98] on link "Employees" at bounding box center [100, 111] width 200 height 42
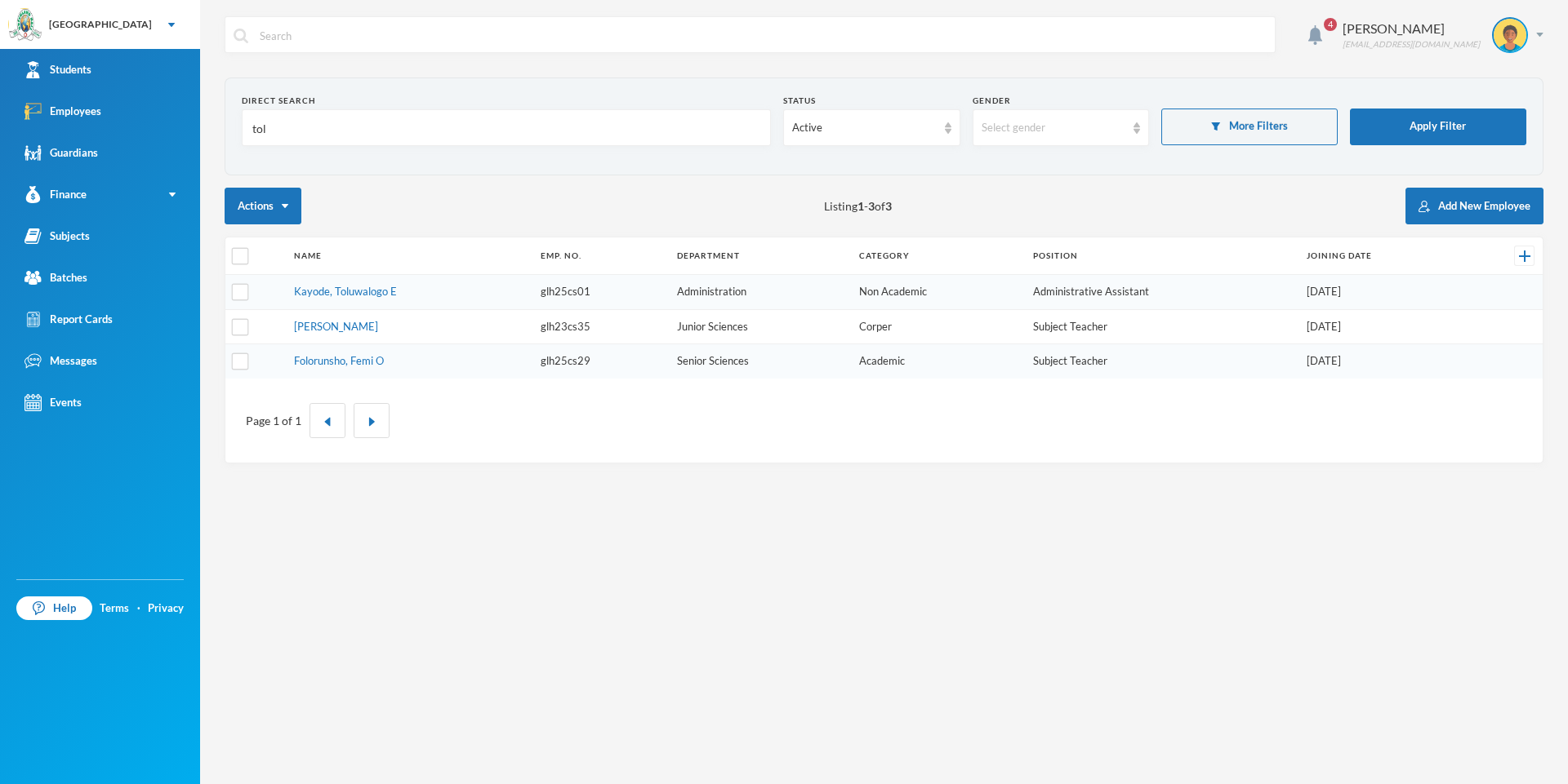
click at [271, 129] on input "tol" at bounding box center [505, 128] width 511 height 37
